Goal: Task Accomplishment & Management: Use online tool/utility

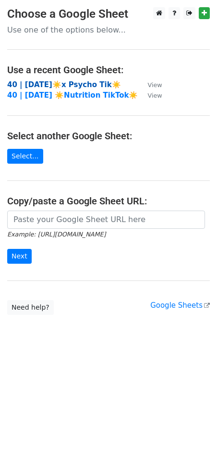
click at [69, 84] on strong "40 | AUG 27☀️x Psycho Tik☀️" at bounding box center [64, 84] width 114 height 9
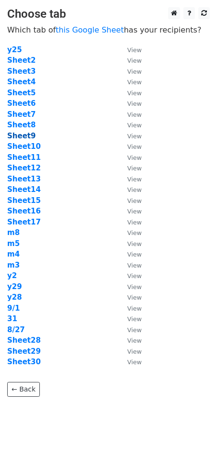
click at [23, 138] on strong "Sheet9" at bounding box center [21, 136] width 28 height 9
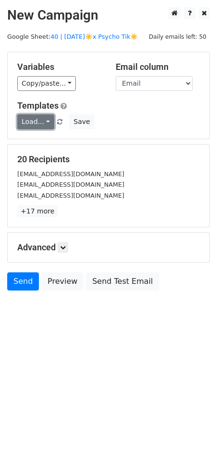
click at [34, 123] on link "Load..." at bounding box center [35, 121] width 37 height 15
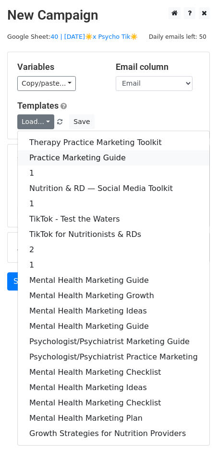
click at [41, 154] on link "Practice Marketing Guide" at bounding box center [113, 157] width 191 height 15
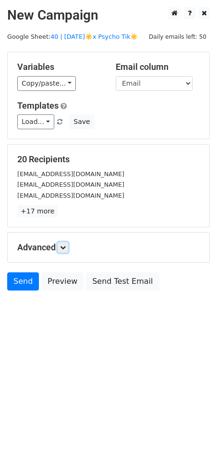
drag, startPoint x: 68, startPoint y: 248, endPoint x: 72, endPoint y: 258, distance: 10.8
click at [68, 248] on link at bounding box center [62, 247] width 11 height 11
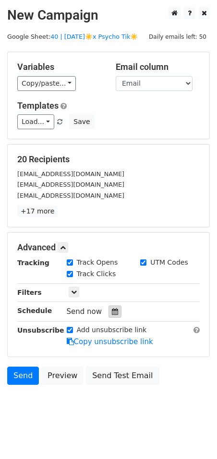
click at [112, 311] on icon at bounding box center [115, 311] width 6 height 7
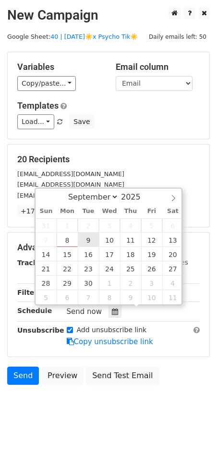
type input "2025-09-09 12:00"
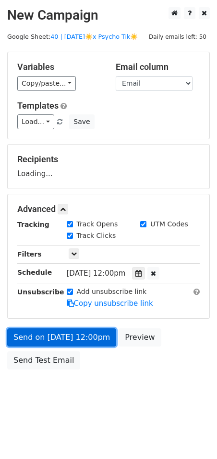
click at [73, 329] on link "Send on Sep 9 at 12:00pm" at bounding box center [61, 338] width 109 height 18
click at [68, 341] on link "Send on Sep 9 at 12:00pm" at bounding box center [61, 338] width 109 height 18
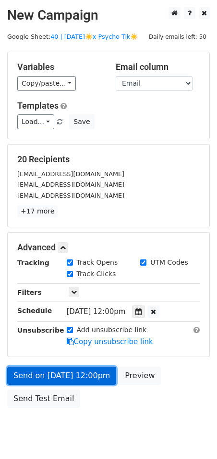
click at [44, 373] on link "Send on Sep 9 at 12:00pm" at bounding box center [61, 376] width 109 height 18
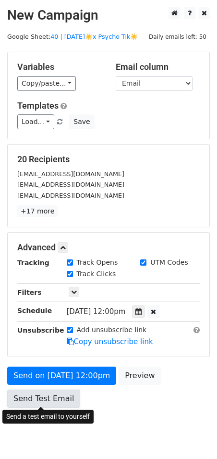
click at [44, 398] on link "Send Test Email" at bounding box center [43, 399] width 73 height 18
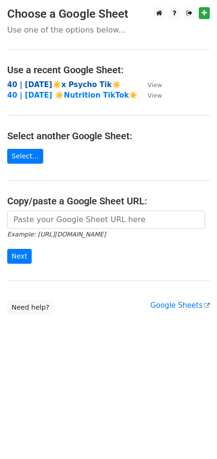
click at [70, 87] on strong "40 | AUG 27☀️x Psycho Tik☀️" at bounding box center [64, 84] width 114 height 9
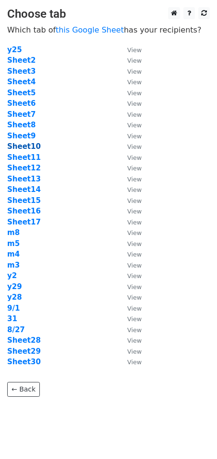
click at [26, 149] on strong "Sheet10" at bounding box center [24, 146] width 34 height 9
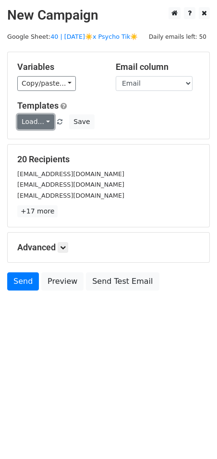
click at [37, 125] on link "Load..." at bounding box center [35, 121] width 37 height 15
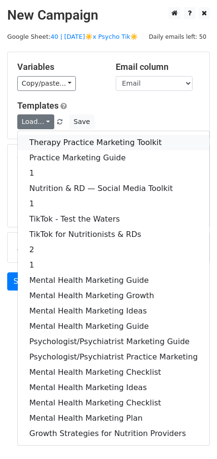
click at [40, 139] on link "Therapy Practice Marketing Toolkit" at bounding box center [113, 142] width 191 height 15
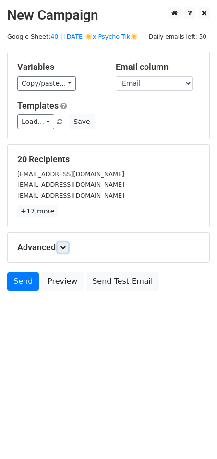
drag, startPoint x: 66, startPoint y: 249, endPoint x: 77, endPoint y: 270, distance: 24.0
click at [66, 249] on icon at bounding box center [63, 248] width 6 height 6
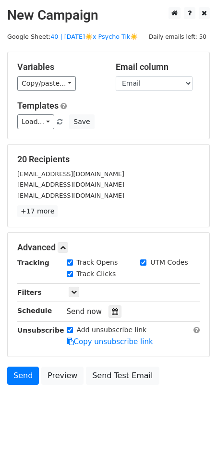
click at [102, 306] on div "Send now" at bounding box center [123, 312] width 113 height 13
click at [112, 309] on icon at bounding box center [115, 311] width 6 height 7
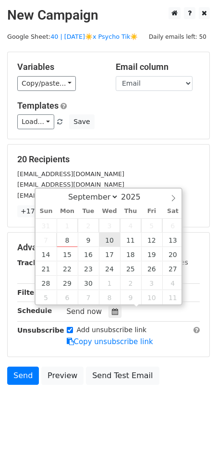
type input "2025-09-10 12:00"
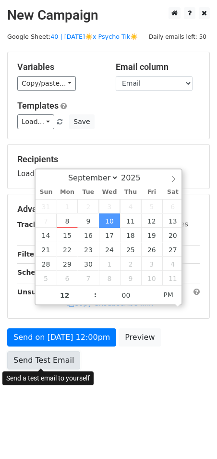
click at [65, 353] on link "Send Test Email" at bounding box center [43, 361] width 73 height 18
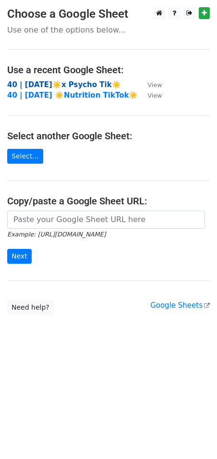
click at [62, 83] on strong "40 | AUG 27☀️x Psycho Tik☀️" at bounding box center [64, 84] width 114 height 9
